Goal: Task Accomplishment & Management: Manage account settings

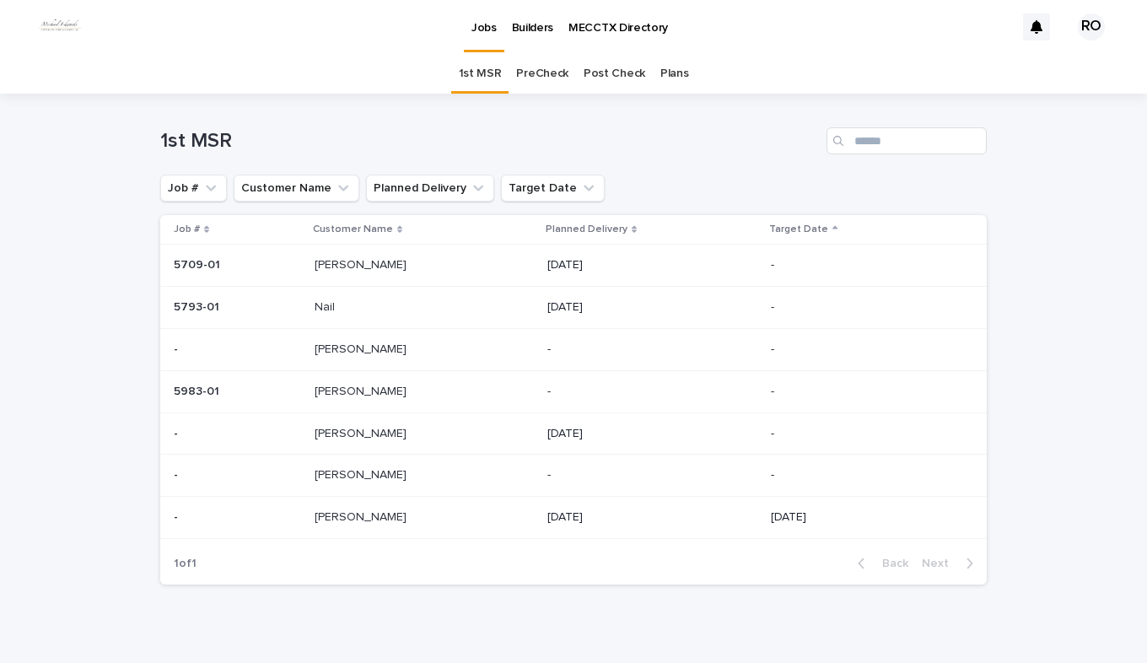
click at [379, 472] on p at bounding box center [420, 475] width 211 height 14
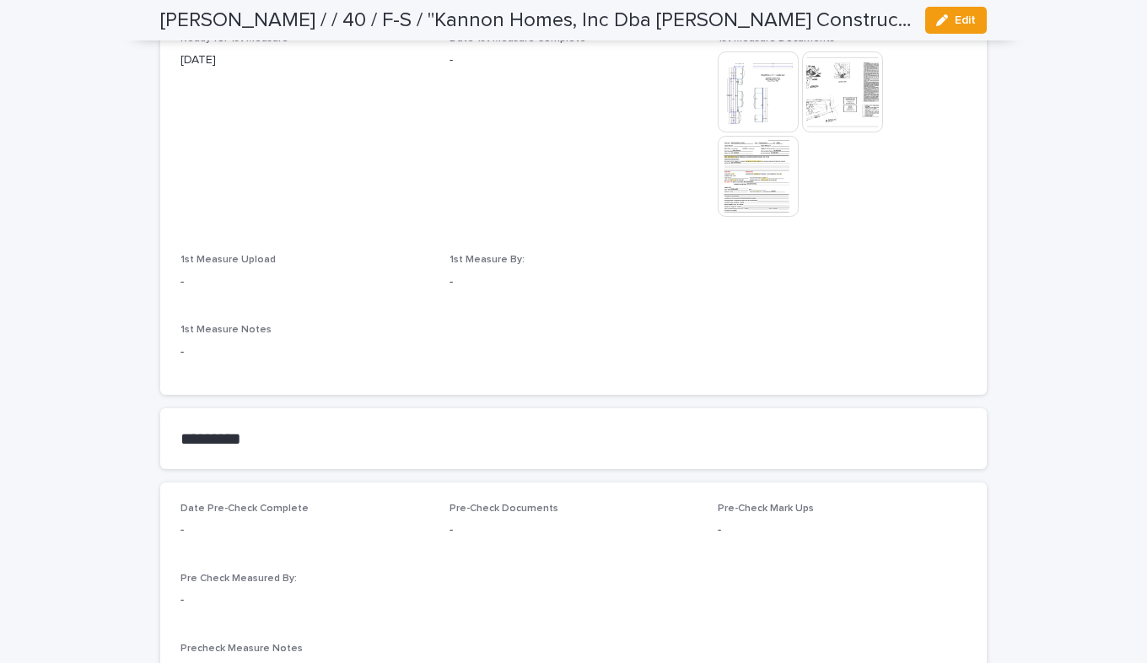
scroll to position [928, 0]
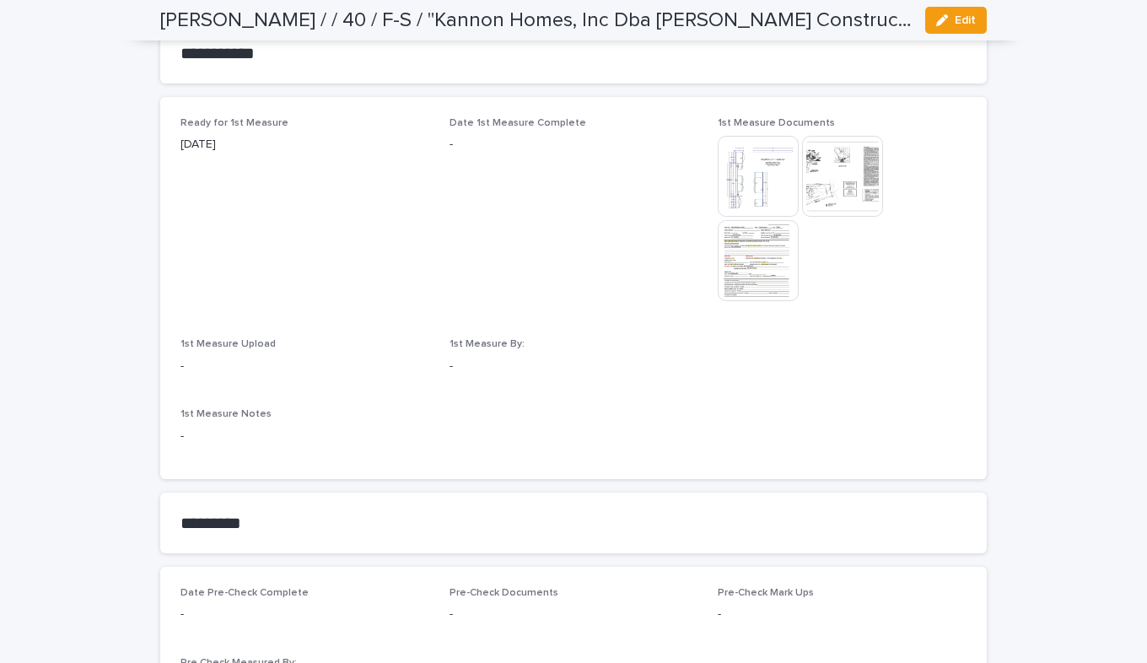
click at [751, 287] on img at bounding box center [758, 260] width 81 height 81
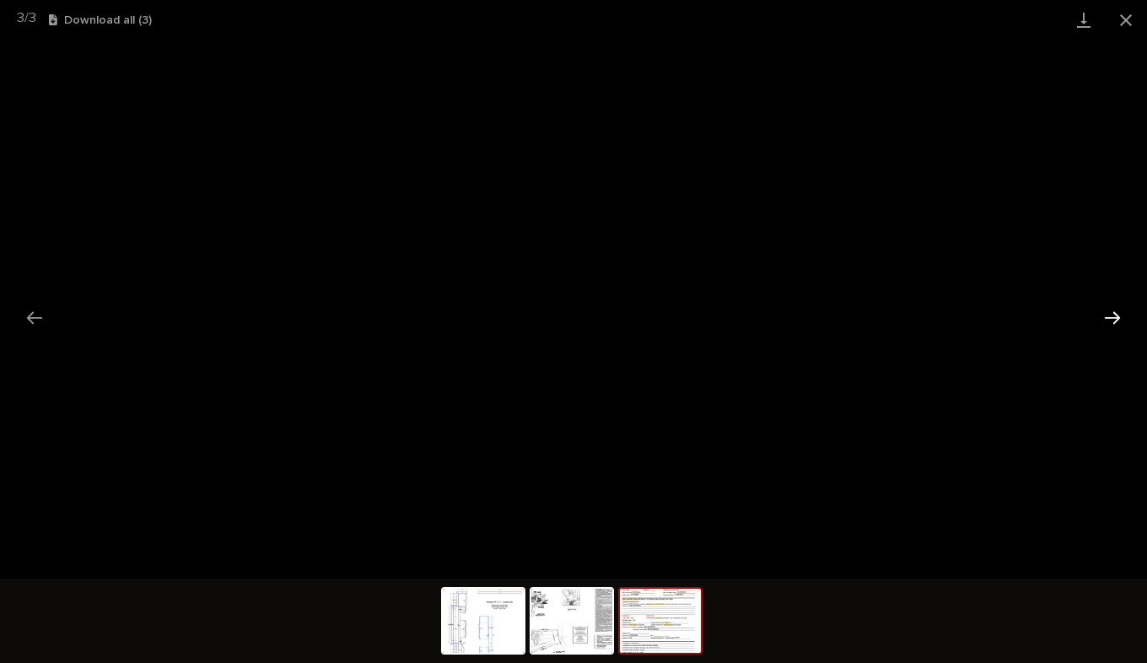
click at [1110, 326] on button "Next slide" at bounding box center [1112, 317] width 35 height 33
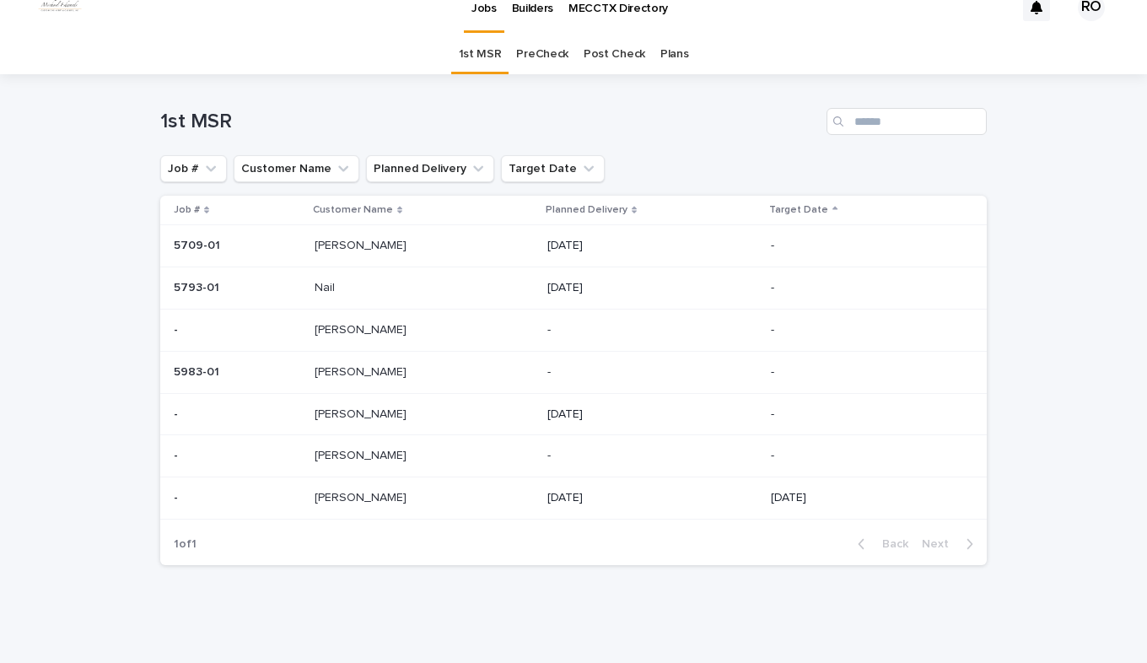
scroll to position [20, 0]
click at [355, 455] on p at bounding box center [420, 456] width 211 height 14
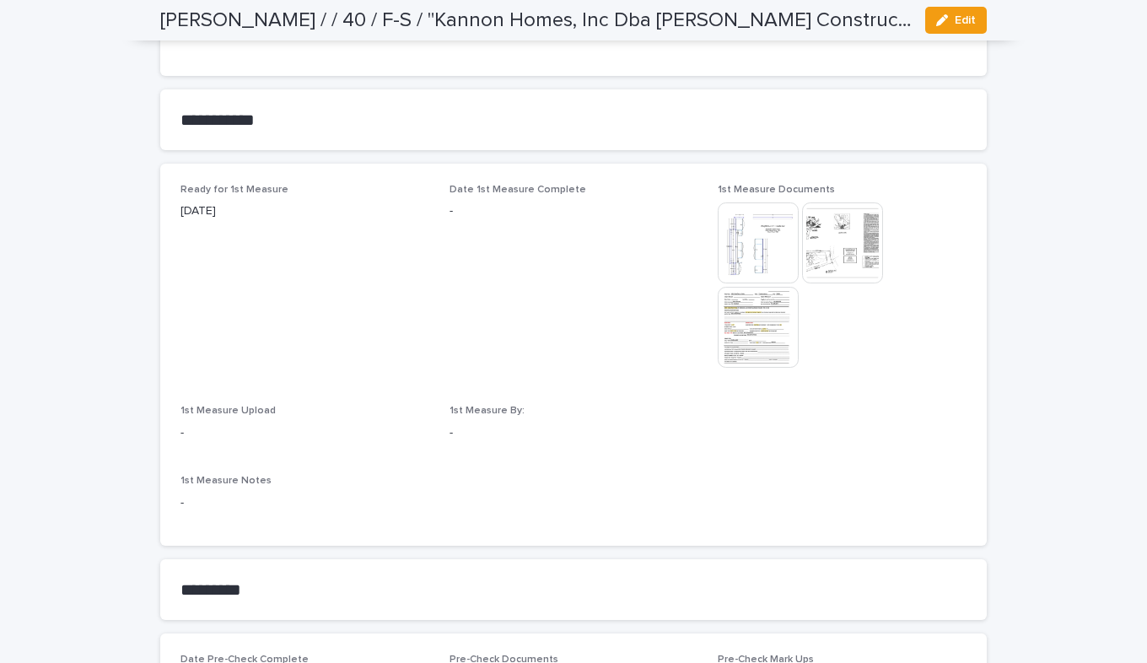
scroll to position [982, 0]
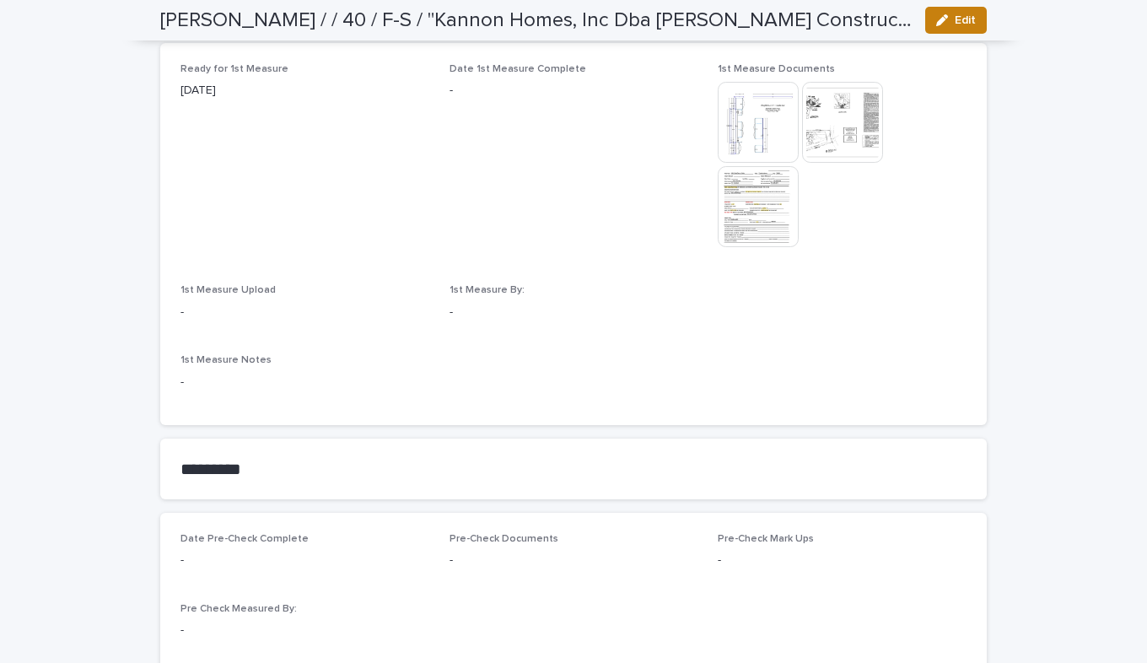
click at [941, 19] on icon "button" at bounding box center [942, 20] width 12 height 12
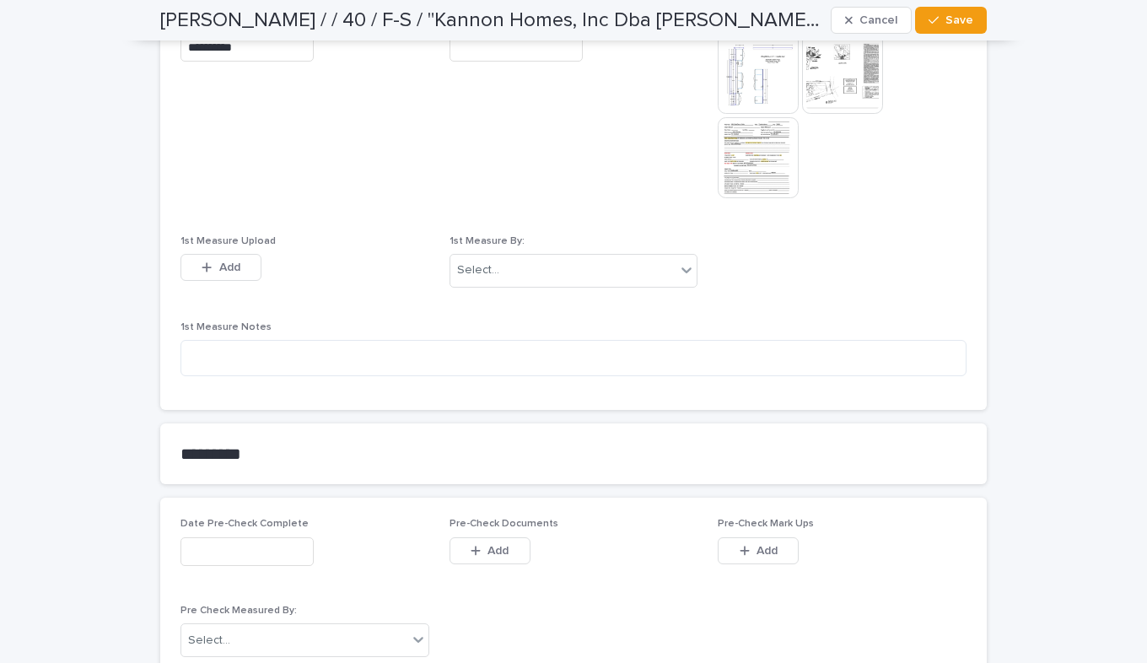
scroll to position [963, 0]
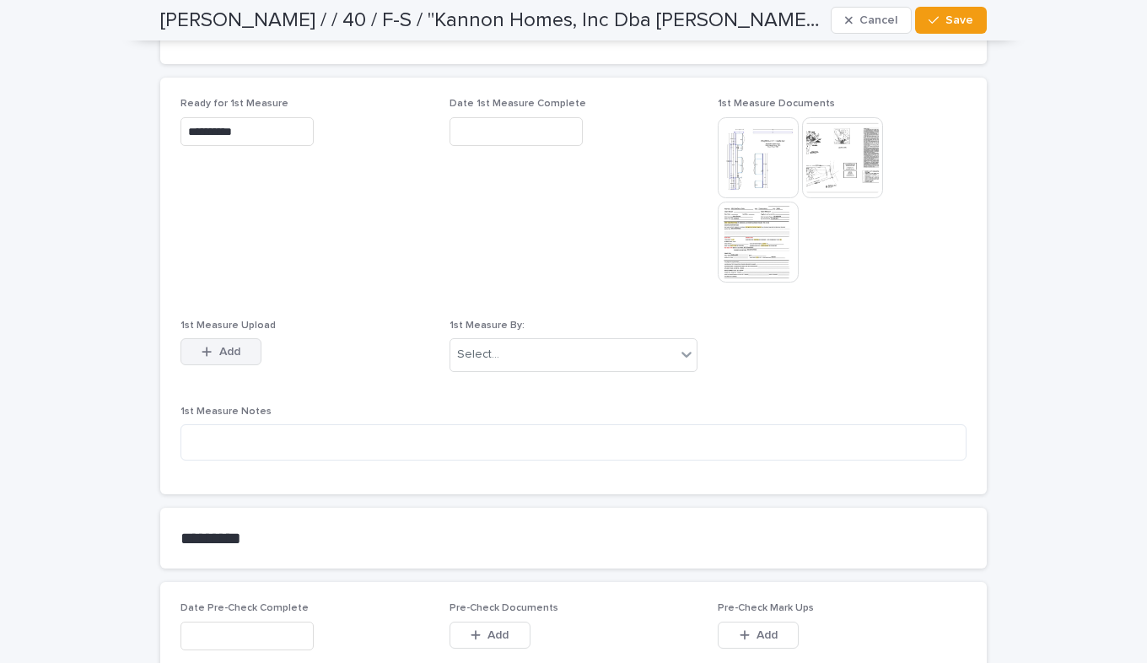
click at [241, 352] on button "Add" at bounding box center [220, 351] width 81 height 27
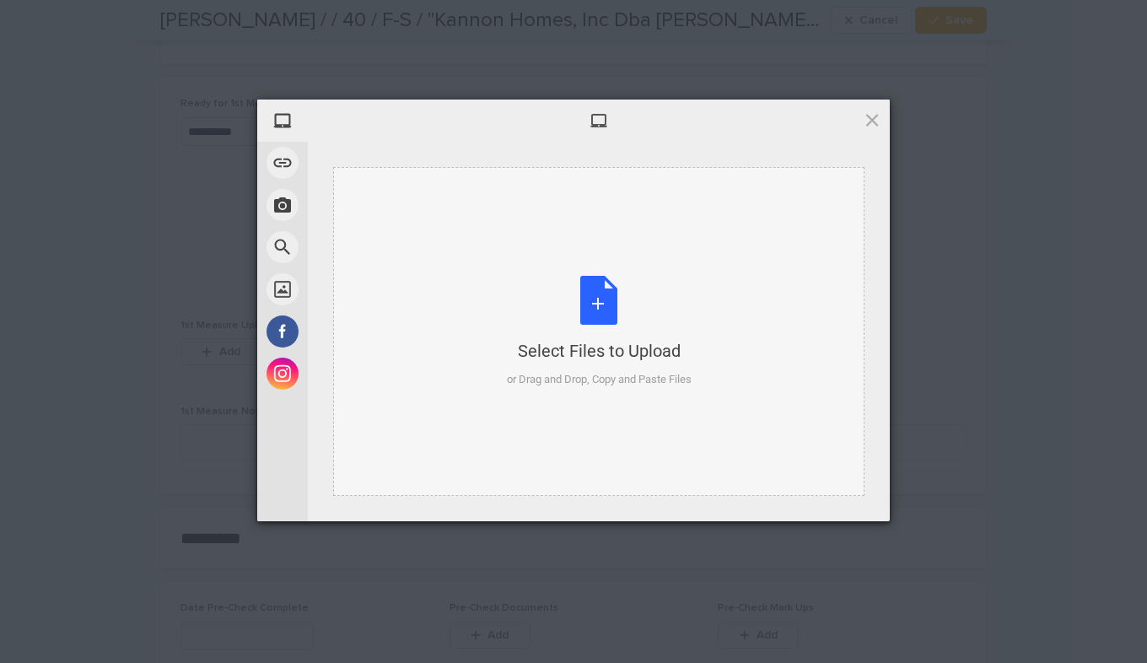
click at [600, 304] on div "Select Files to Upload or Drag and Drop, Copy and Paste Files" at bounding box center [599, 332] width 185 height 112
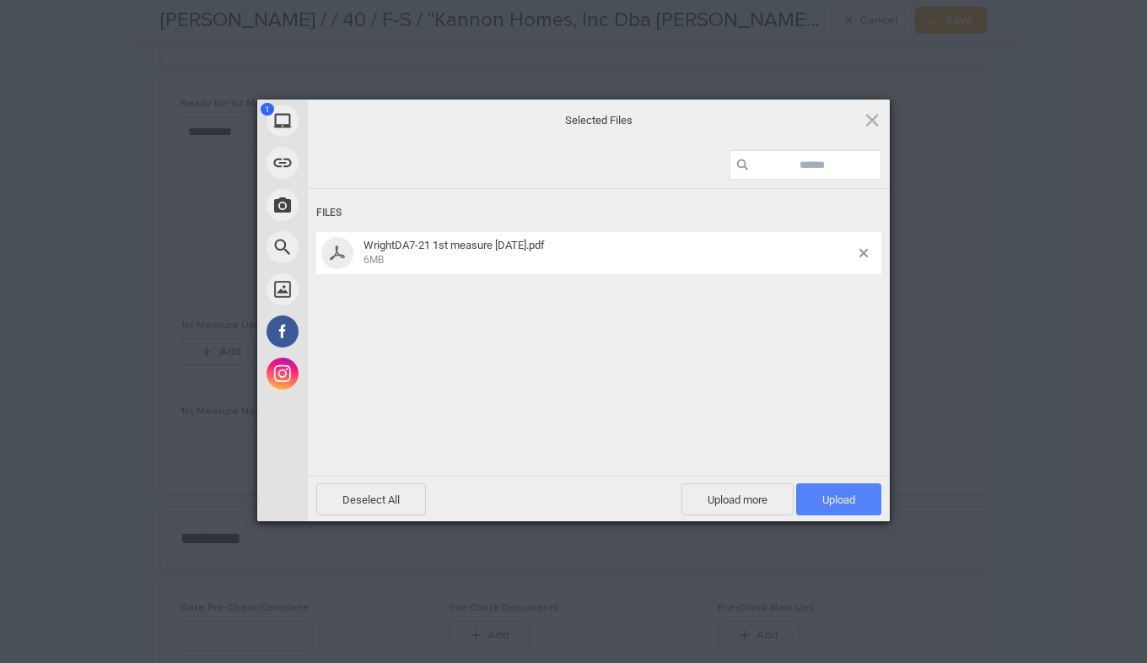
click at [822, 503] on span "Upload 1" at bounding box center [838, 499] width 33 height 13
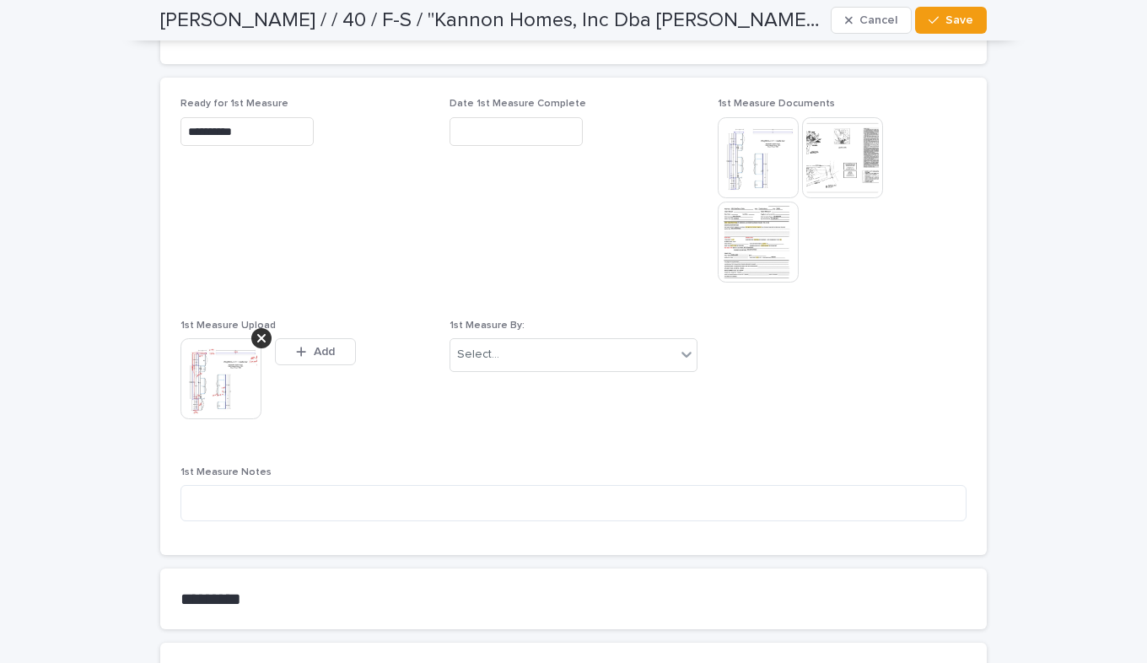
scroll to position [993, 0]
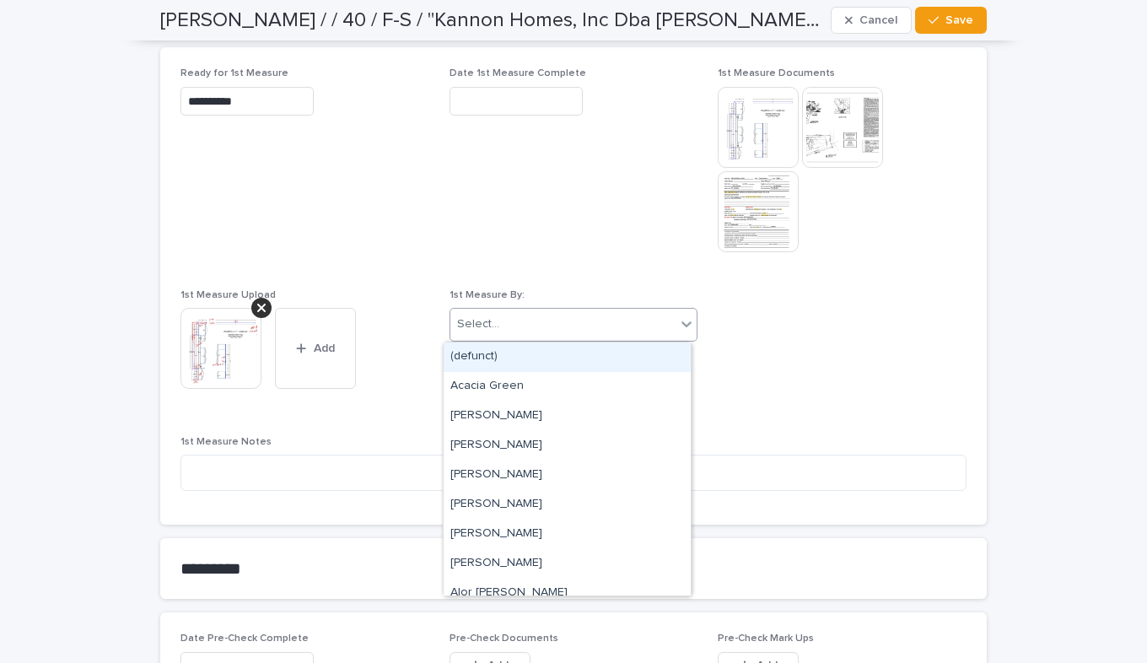
click at [682, 324] on icon at bounding box center [687, 324] width 10 height 6
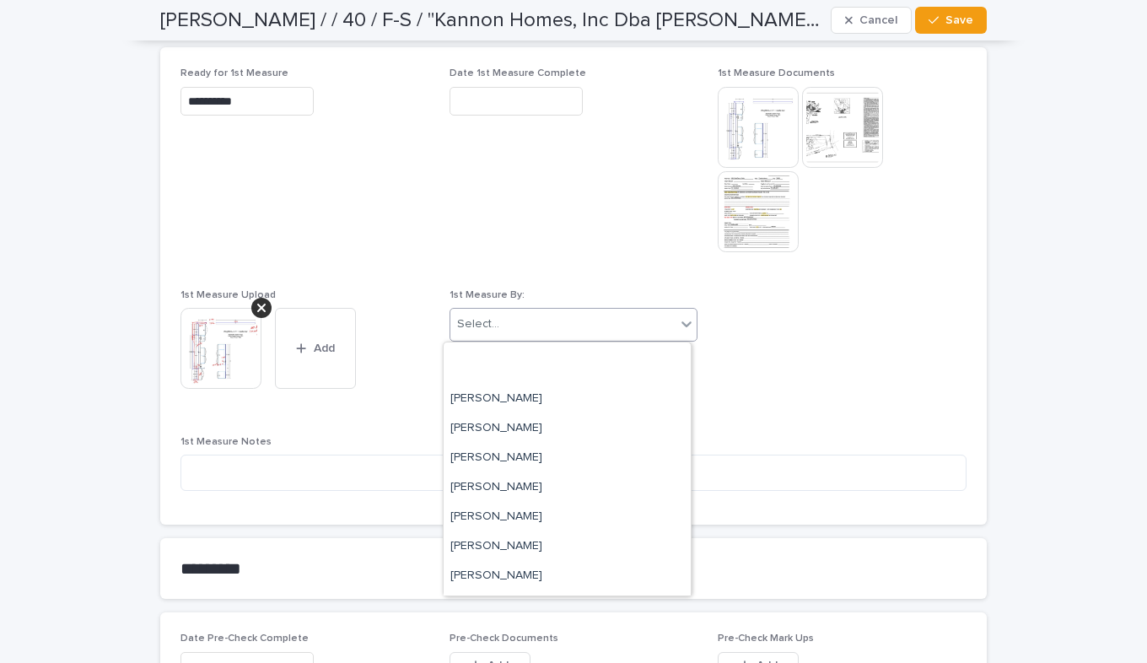
scroll to position [3691, 0]
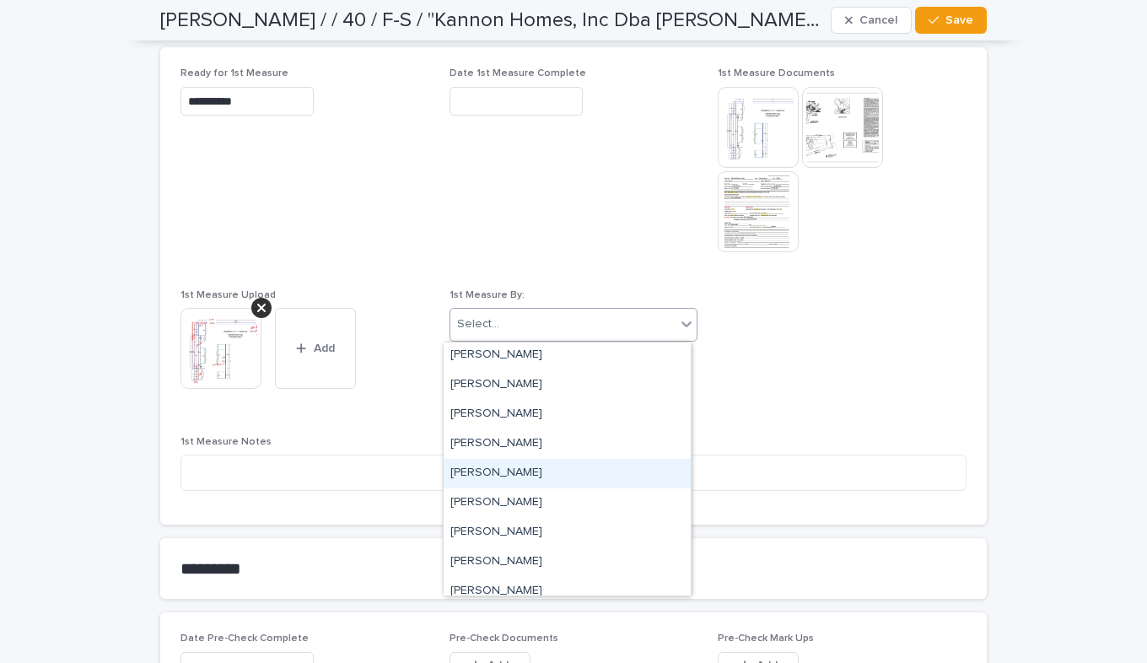
click at [525, 469] on div "[PERSON_NAME]" at bounding box center [567, 474] width 247 height 30
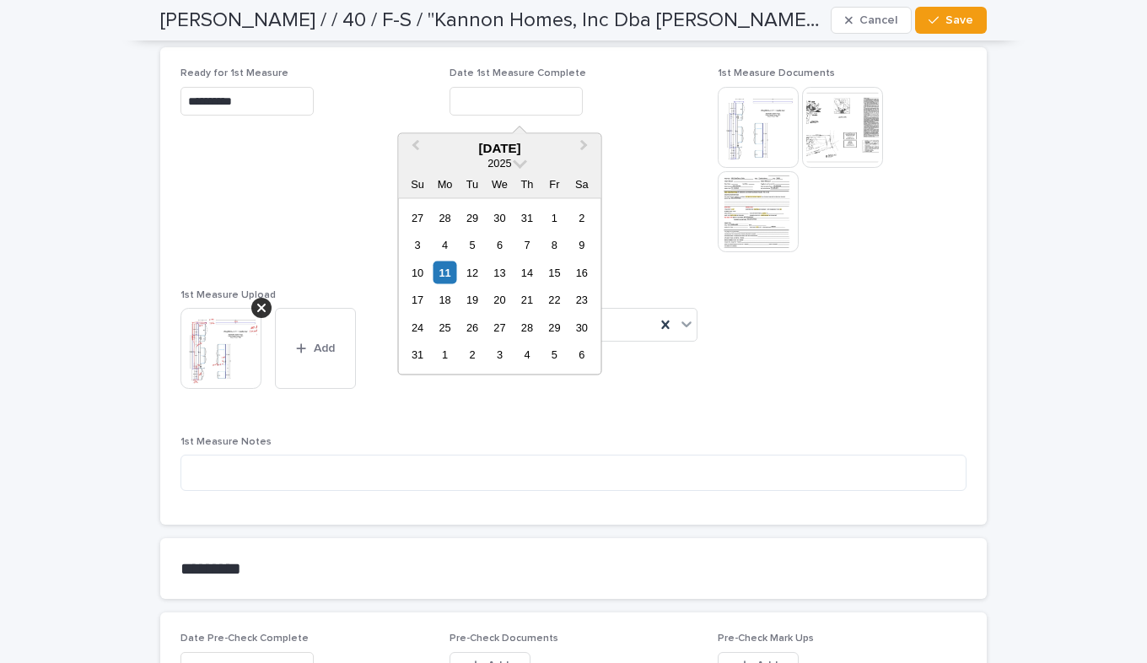
click at [540, 102] on input "text" at bounding box center [515, 102] width 133 height 30
click at [442, 272] on div "11" at bounding box center [444, 272] width 23 height 23
type input "**********"
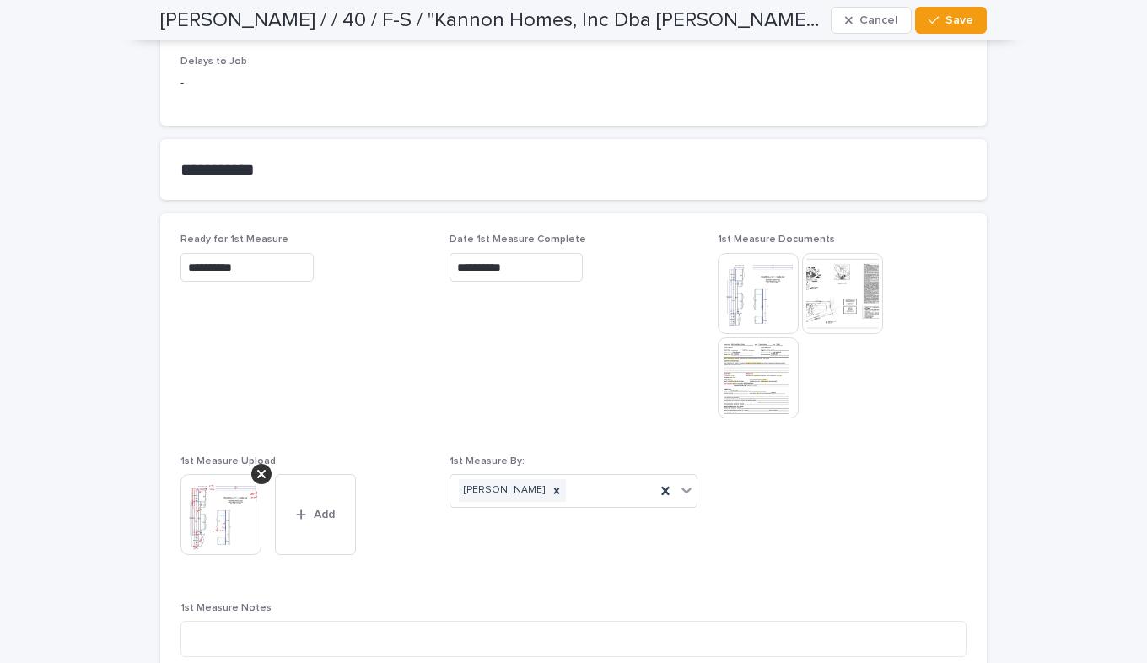
scroll to position [825, 0]
click at [965, 21] on span "Save" at bounding box center [959, 20] width 28 height 12
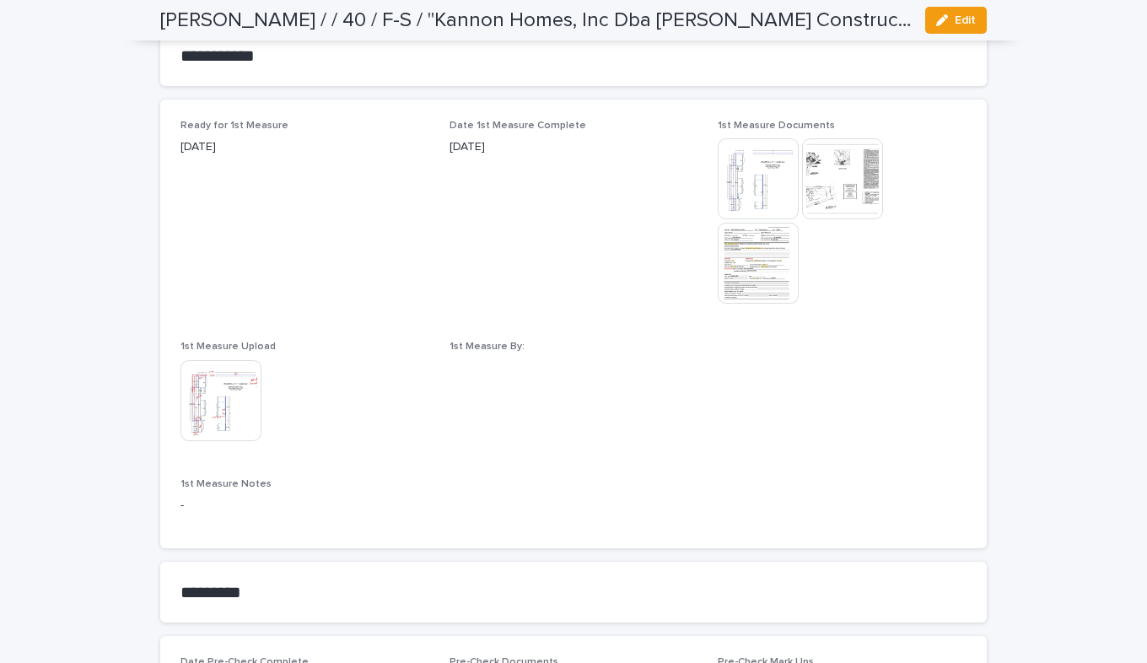
scroll to position [846, 0]
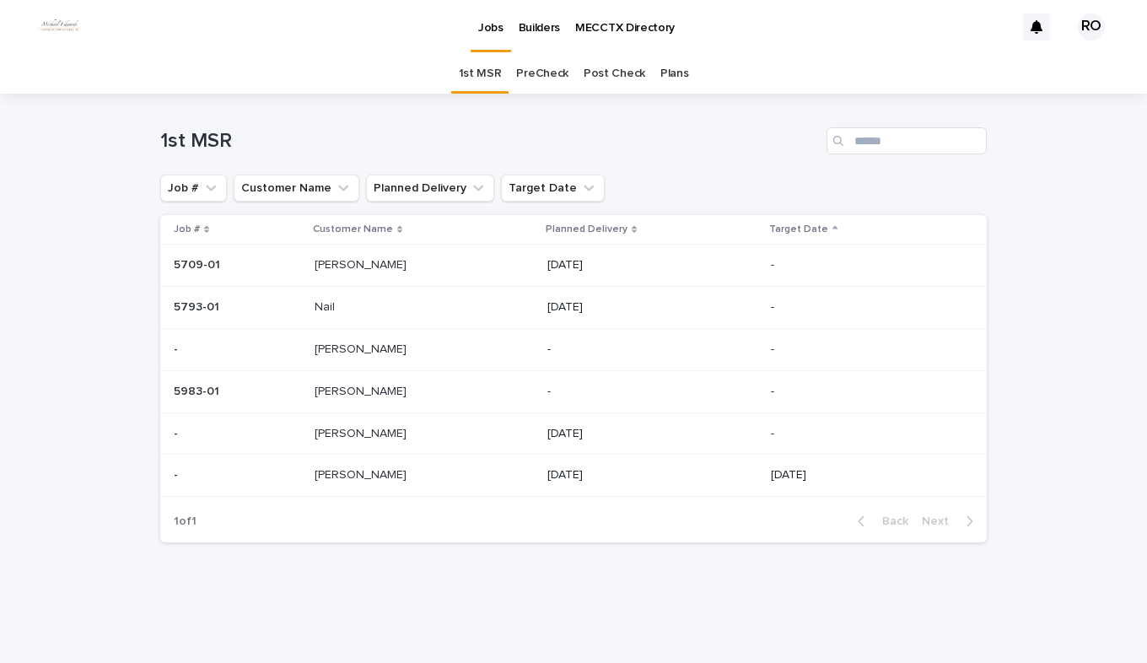
click at [546, 73] on link "PreCheck" at bounding box center [542, 74] width 52 height 40
